Goal: Transaction & Acquisition: Purchase product/service

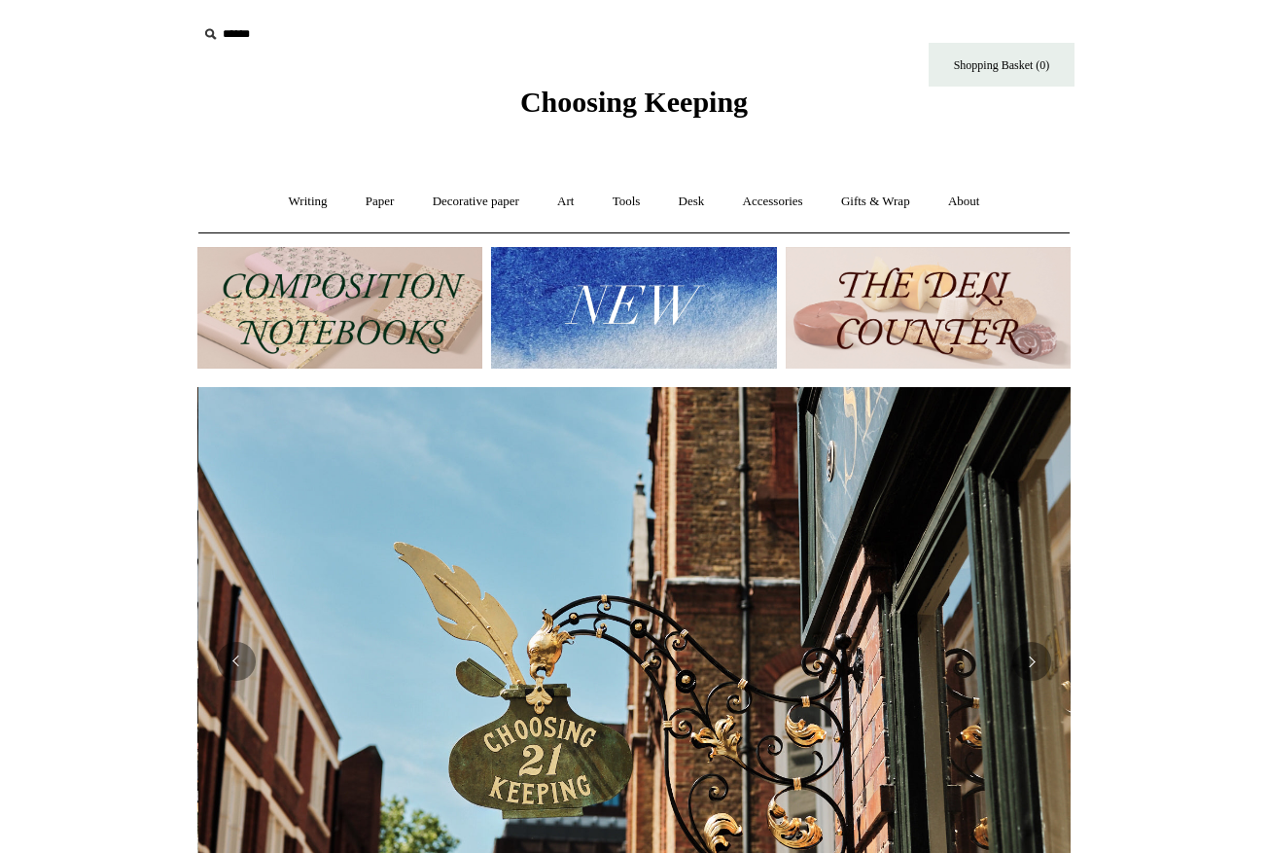
scroll to position [0, 873]
click at [868, 203] on link "Gifts & Wrap +" at bounding box center [875, 202] width 104 height 52
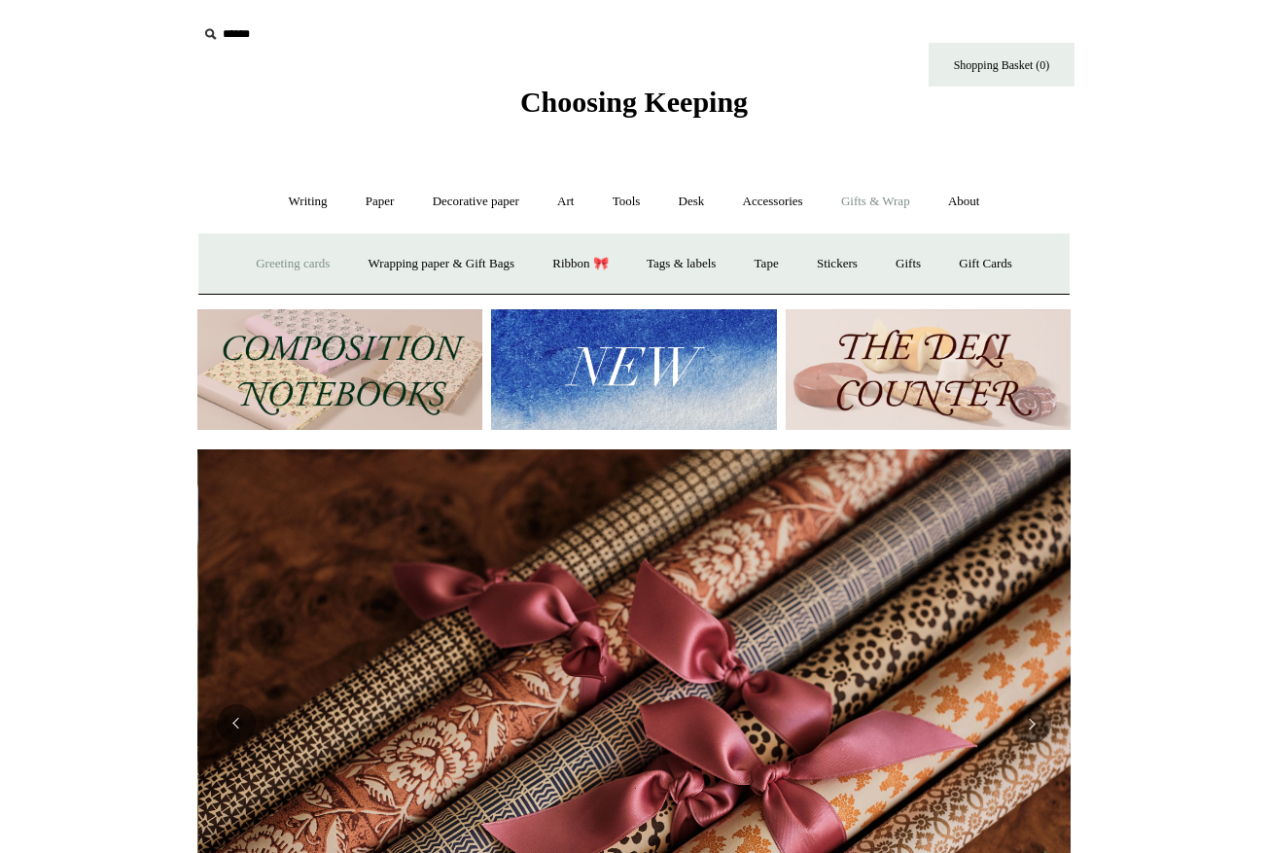
scroll to position [0, 1746]
click at [268, 264] on link "Greeting cards +" at bounding box center [292, 264] width 109 height 52
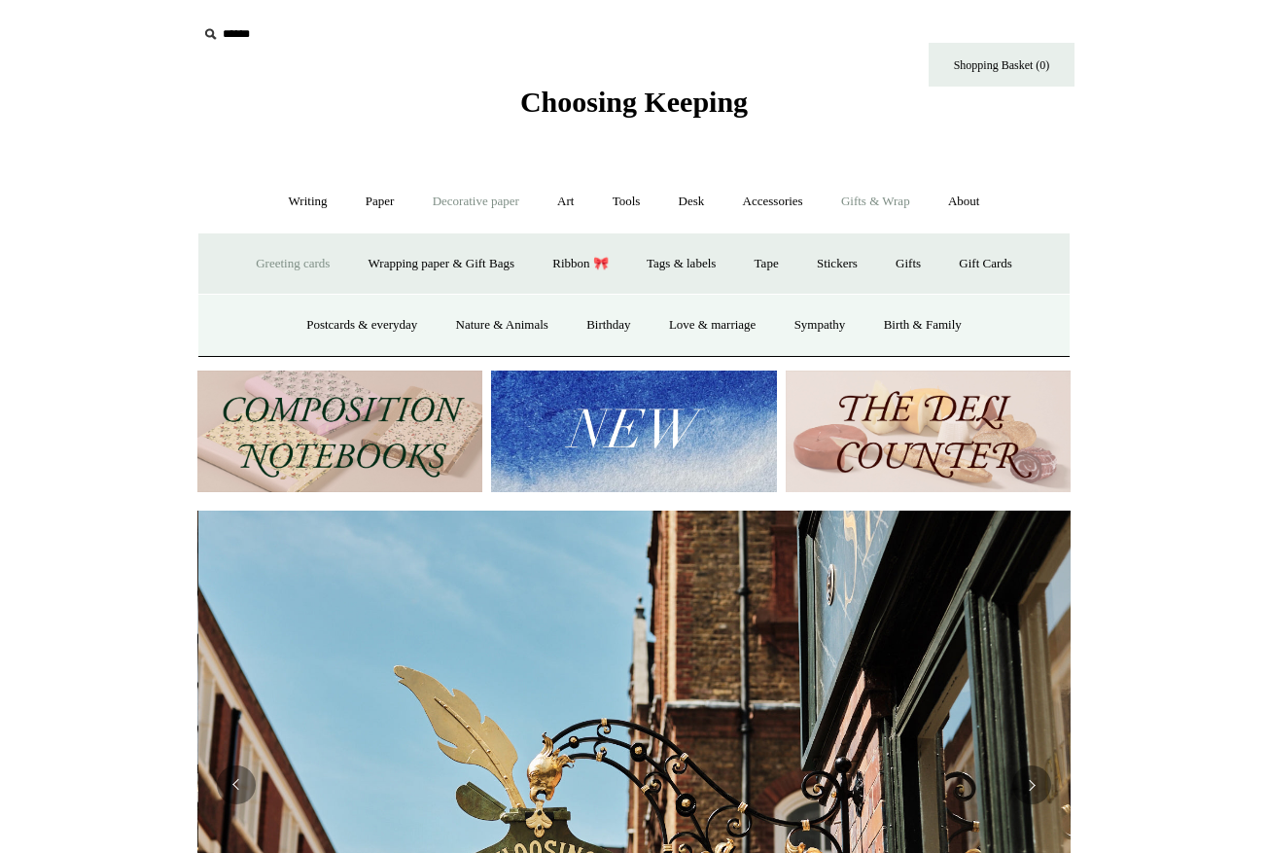
scroll to position [0, 873]
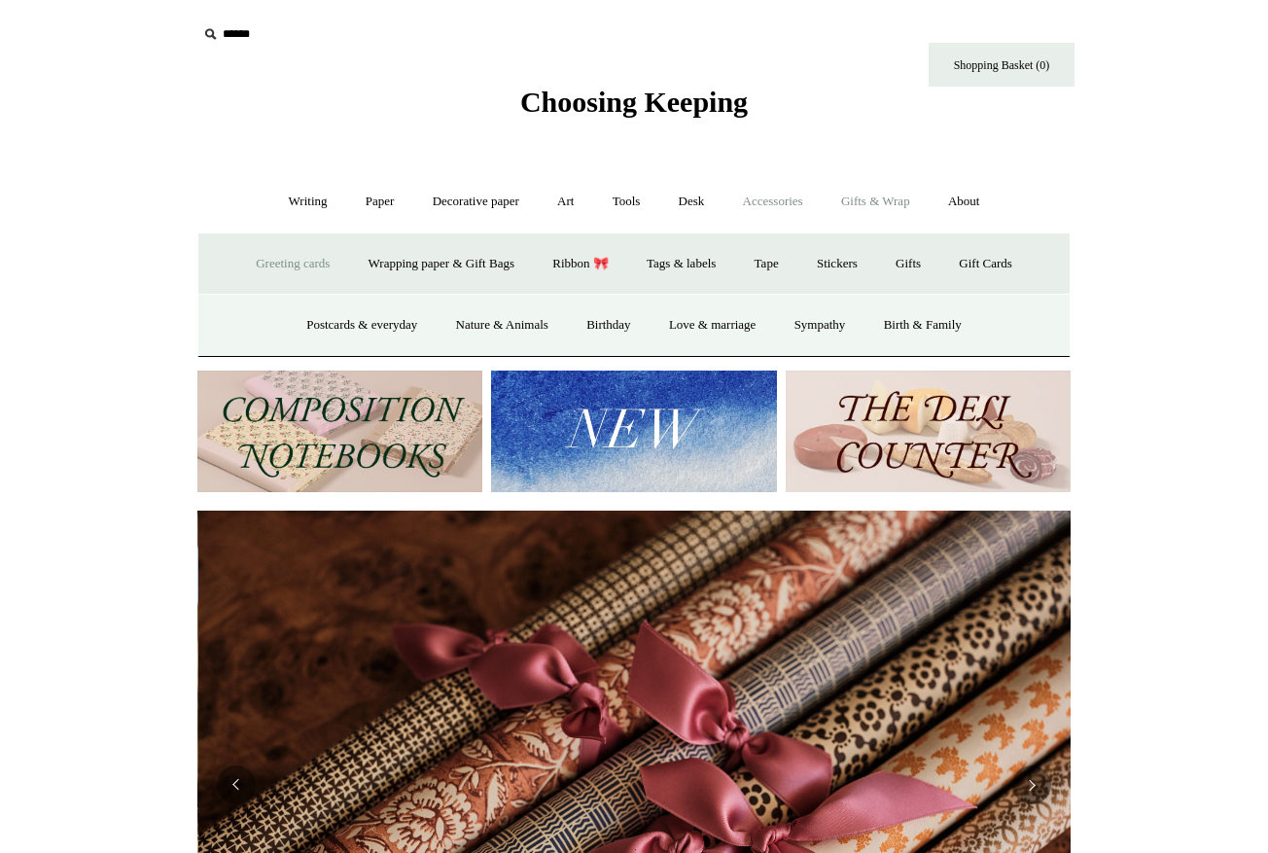
click at [788, 208] on link "Accessories +" at bounding box center [772, 202] width 95 height 52
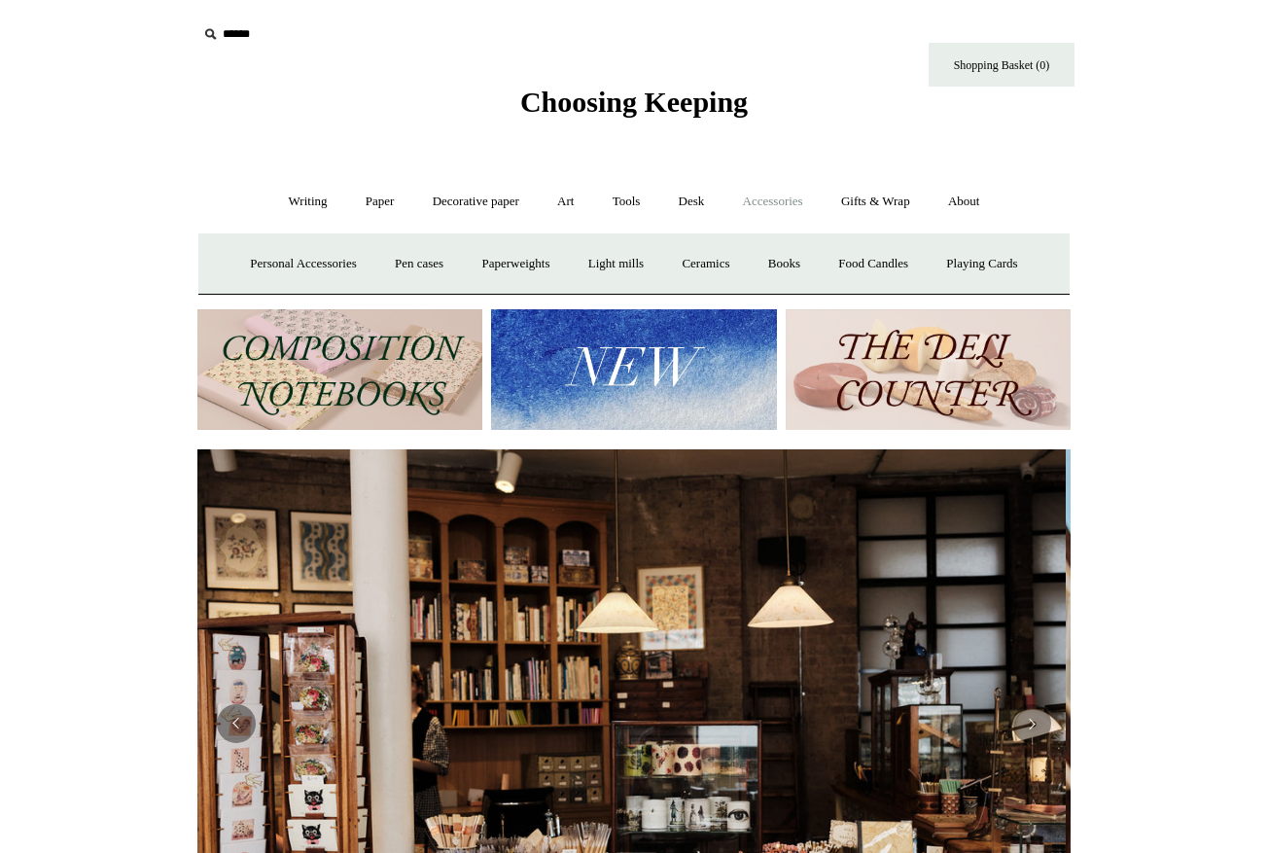
scroll to position [0, 0]
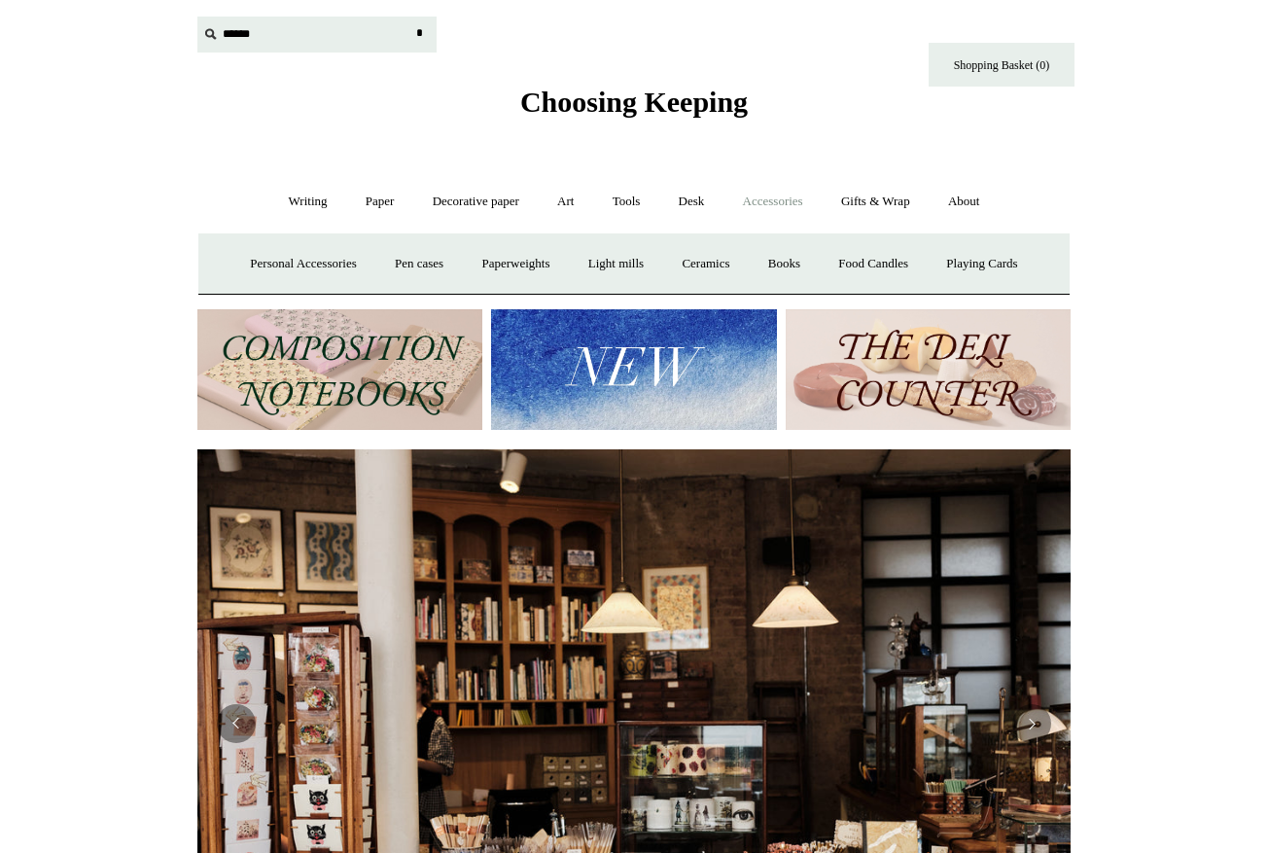
click at [237, 35] on input "text" at bounding box center [316, 35] width 239 height 36
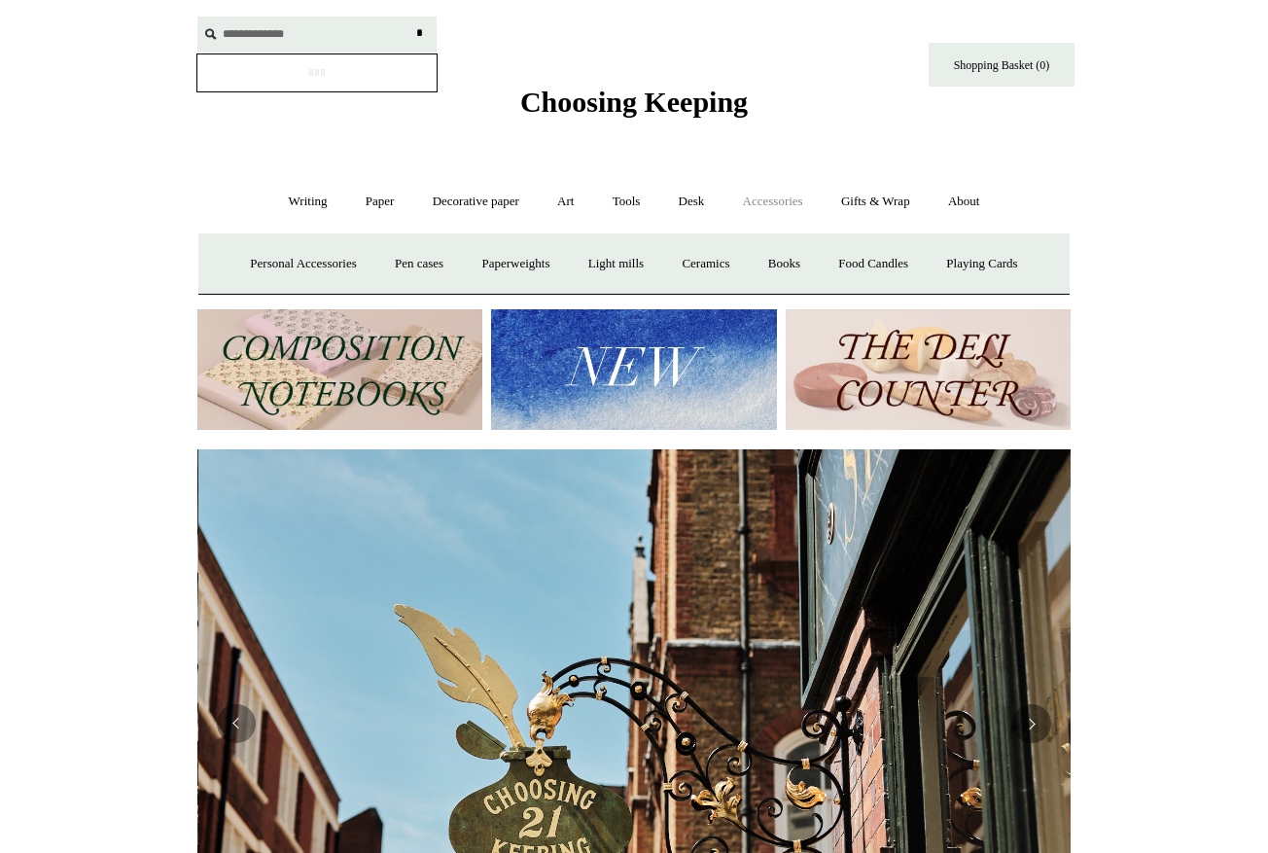
scroll to position [0, 873]
type input "**********"
click at [419, 33] on input "*" at bounding box center [418, 34] width 19 height 34
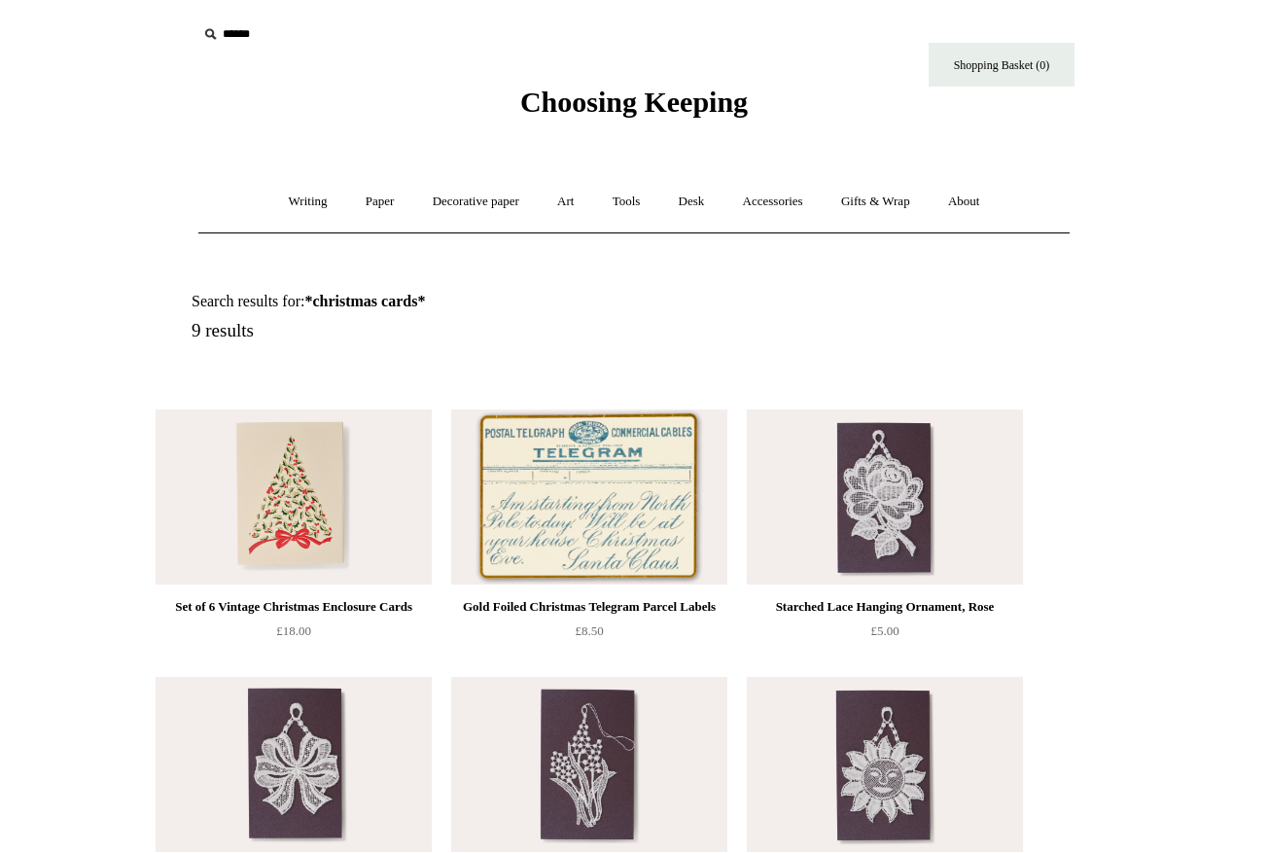
click at [329, 527] on img at bounding box center [294, 496] width 276 height 175
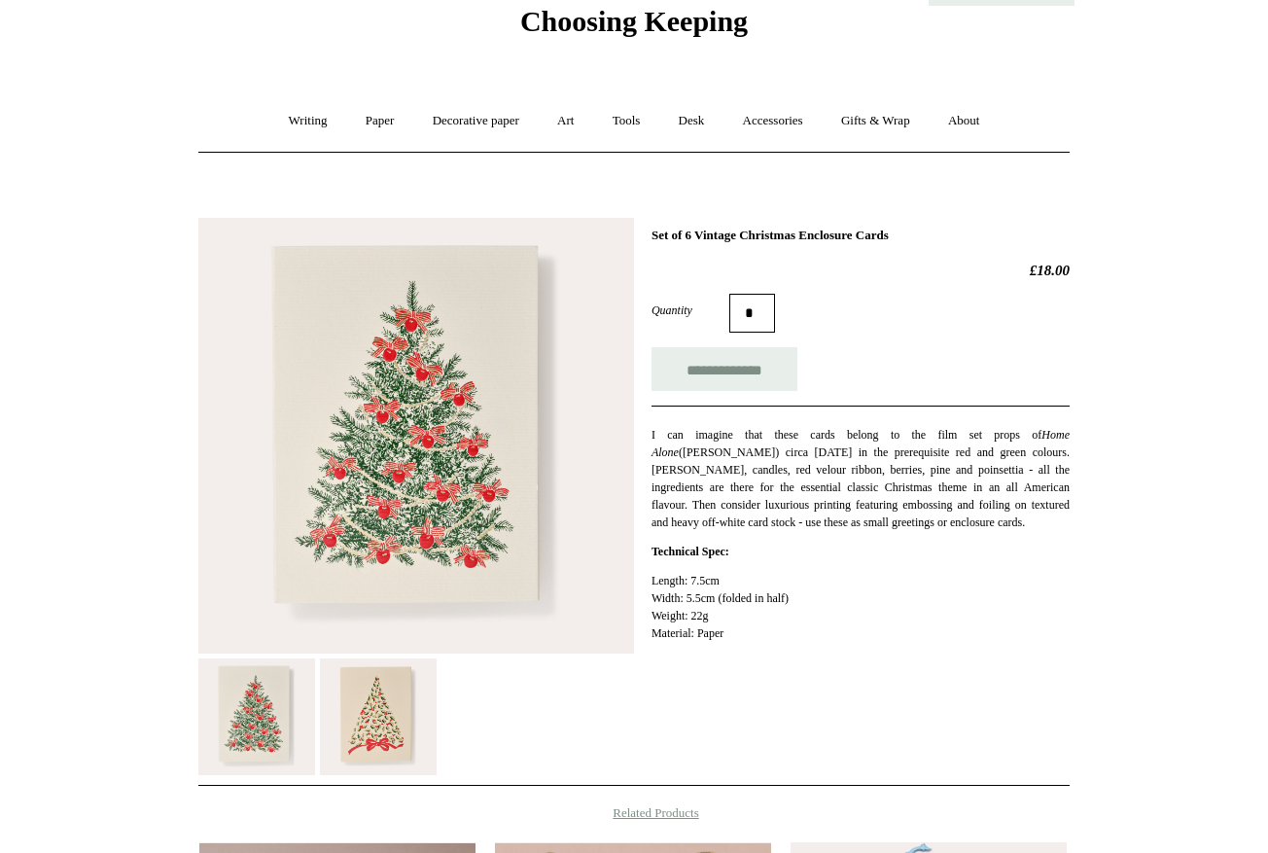
scroll to position [59, 0]
